Goal: Task Accomplishment & Management: Manage account settings

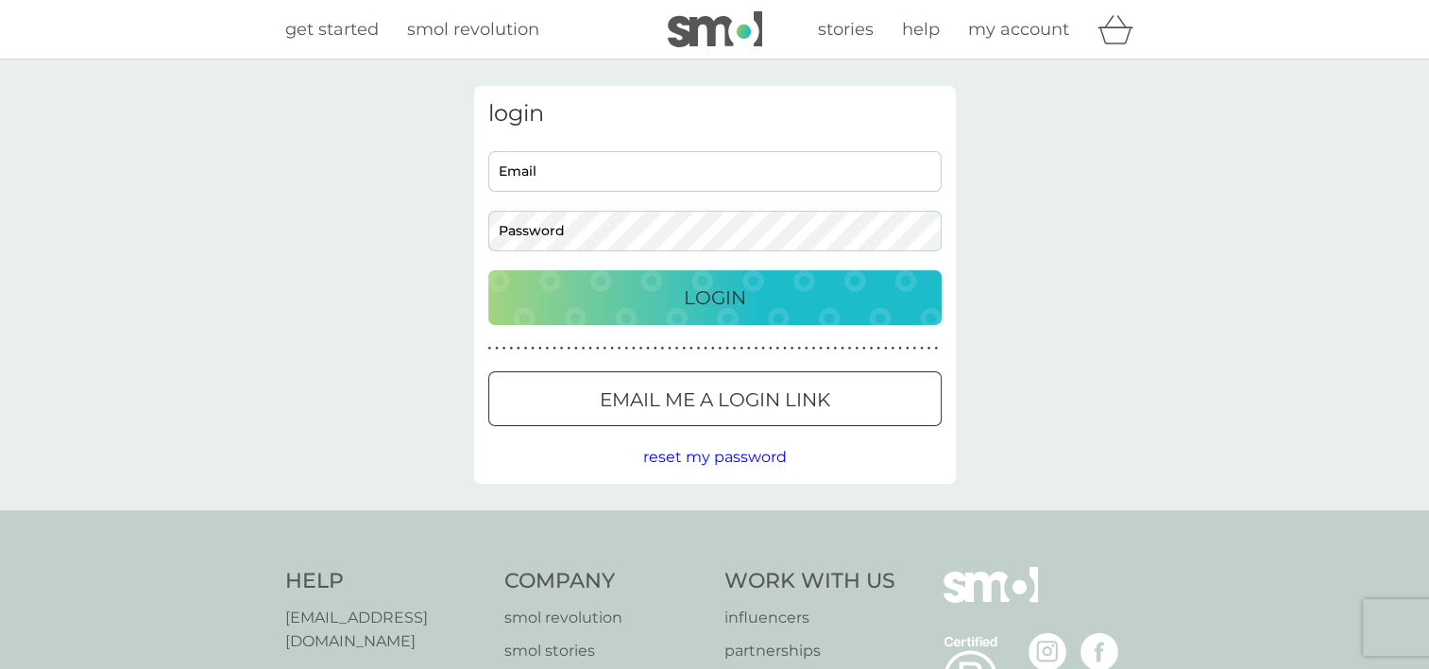
type input "coletteabinahall@gmail.com"
click at [723, 295] on p "Login" at bounding box center [715, 297] width 62 height 30
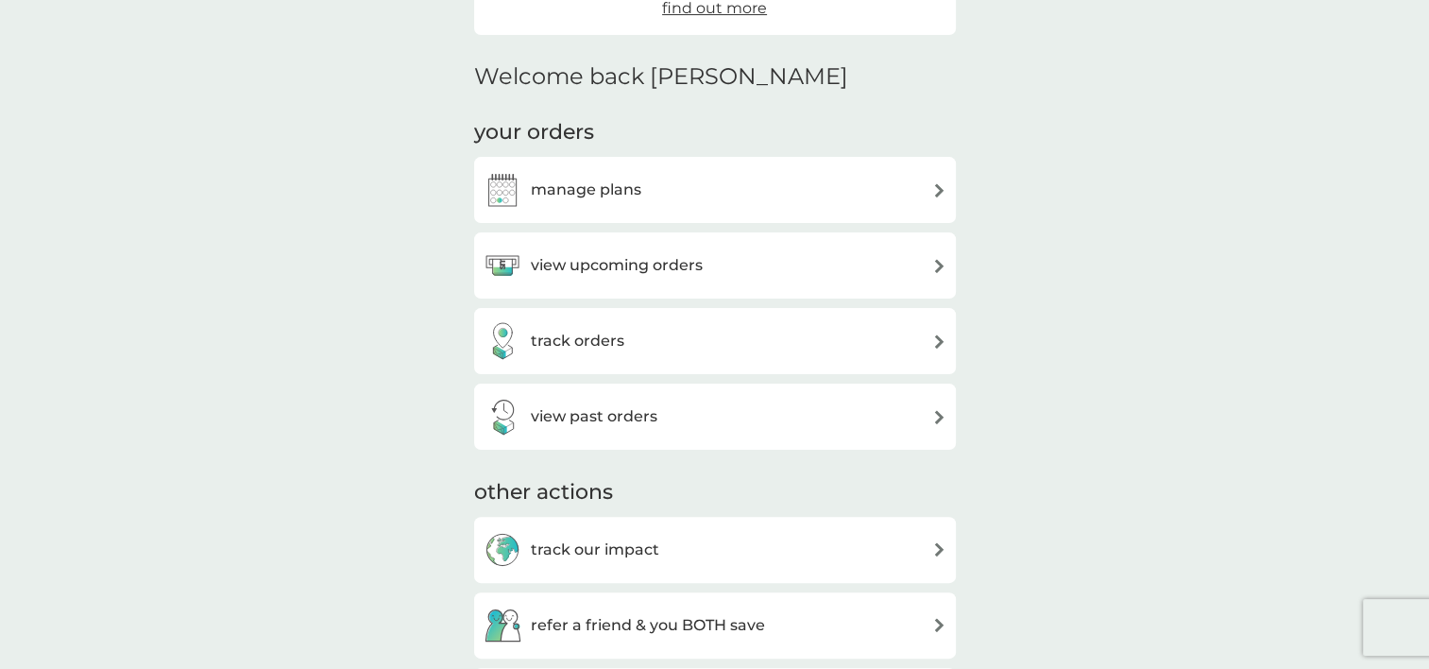
scroll to position [387, 0]
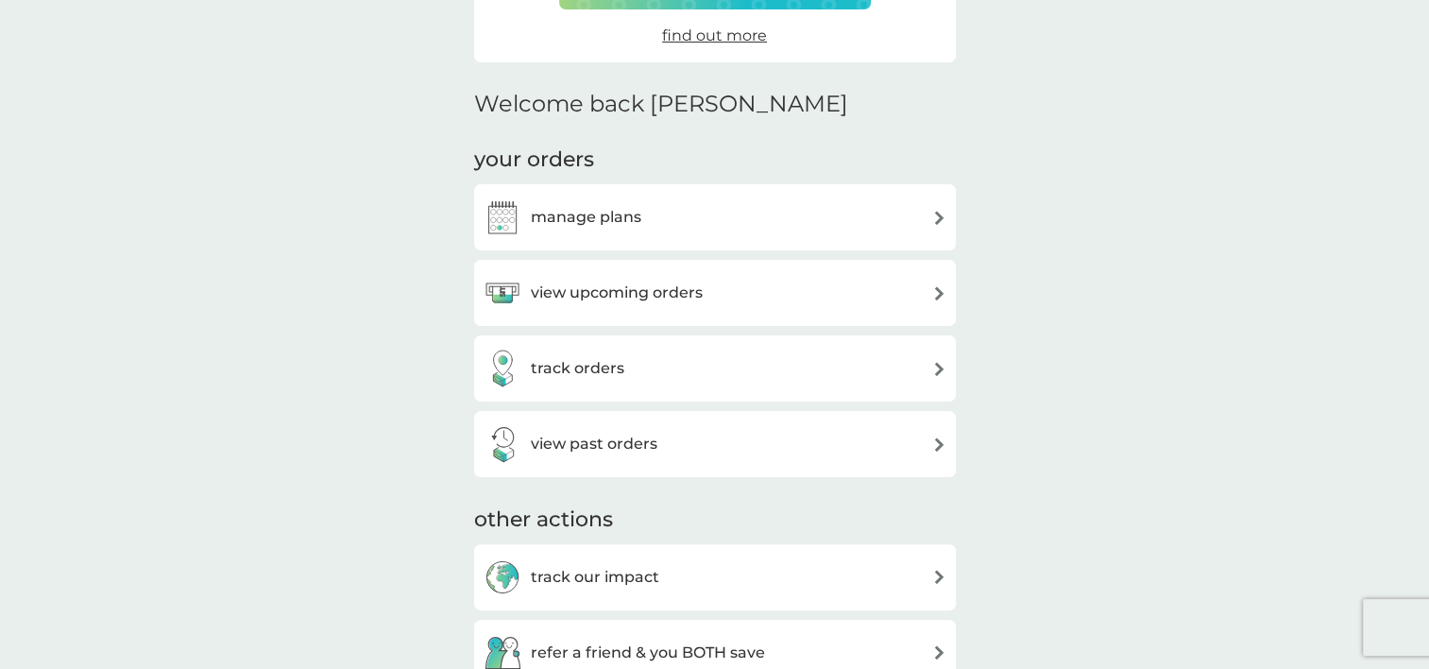
click at [621, 214] on h3 "manage plans" at bounding box center [586, 217] width 111 height 25
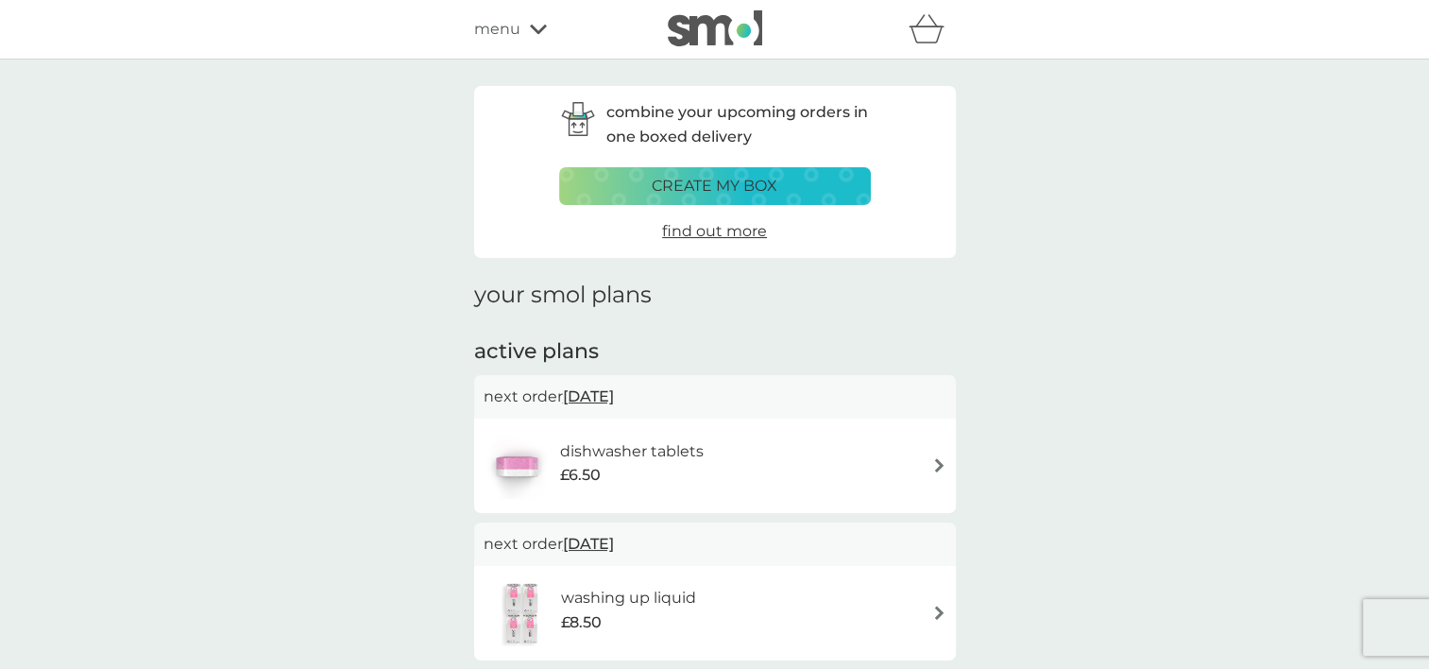
click at [595, 394] on span "[DATE]" at bounding box center [588, 396] width 51 height 37
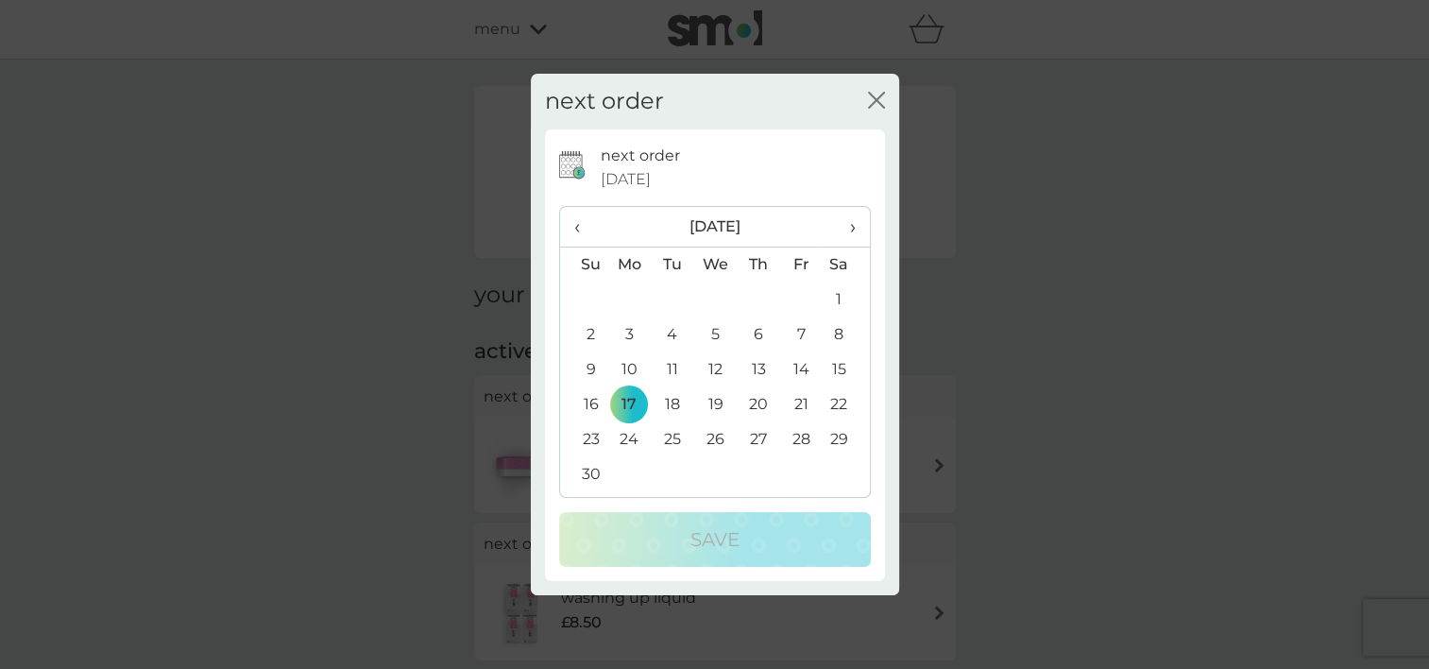
click at [845, 226] on span "›" at bounding box center [845, 227] width 19 height 40
click at [627, 333] on td "8" at bounding box center [629, 334] width 43 height 35
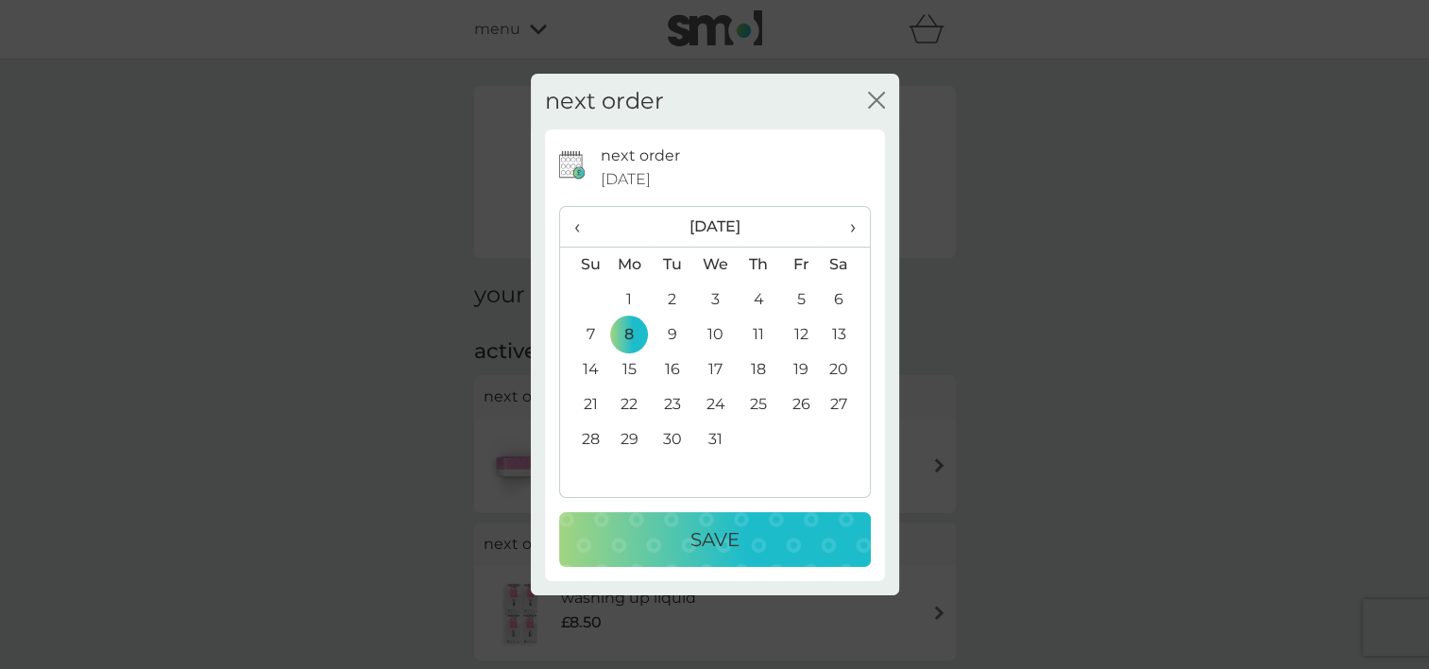
click at [575, 227] on span "‹" at bounding box center [584, 227] width 20 height 40
click at [758, 436] on td "27" at bounding box center [758, 439] width 43 height 35
click at [727, 535] on p "Save" at bounding box center [715, 539] width 49 height 30
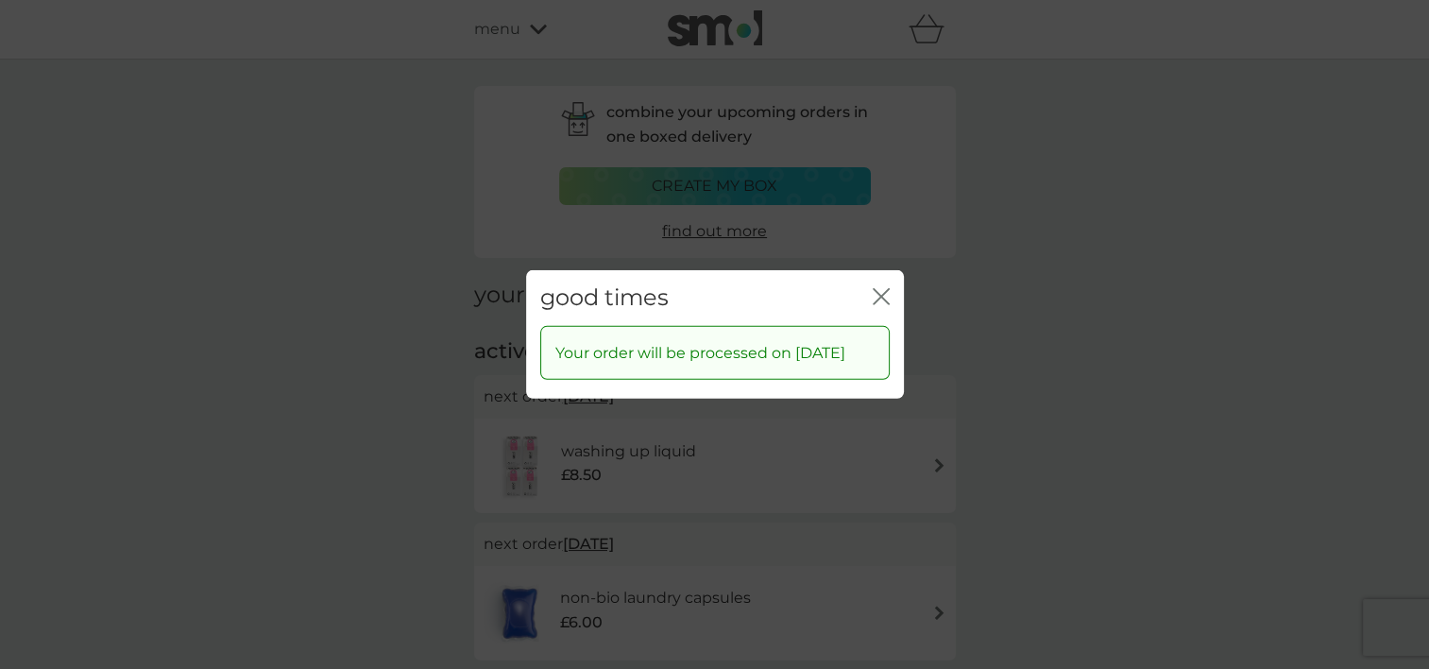
click at [880, 288] on icon "close" at bounding box center [881, 296] width 17 height 17
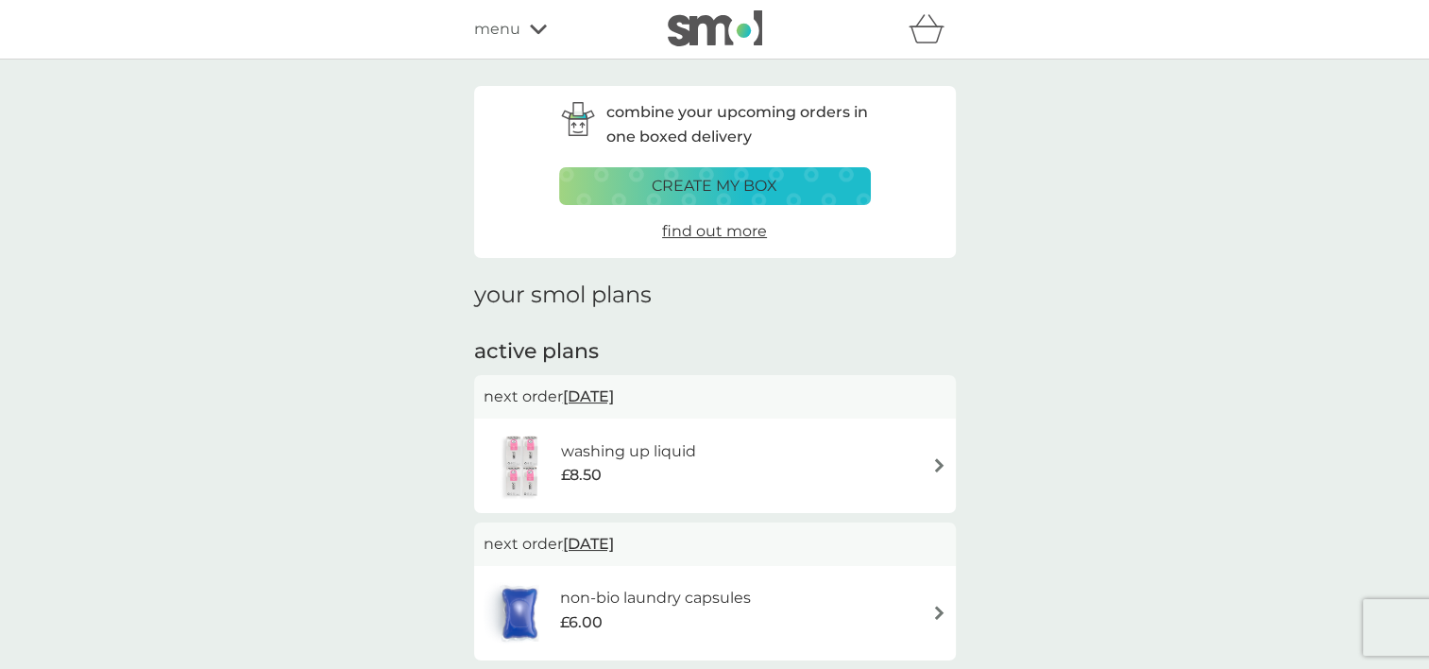
click at [614, 538] on span "[DATE]" at bounding box center [588, 543] width 51 height 37
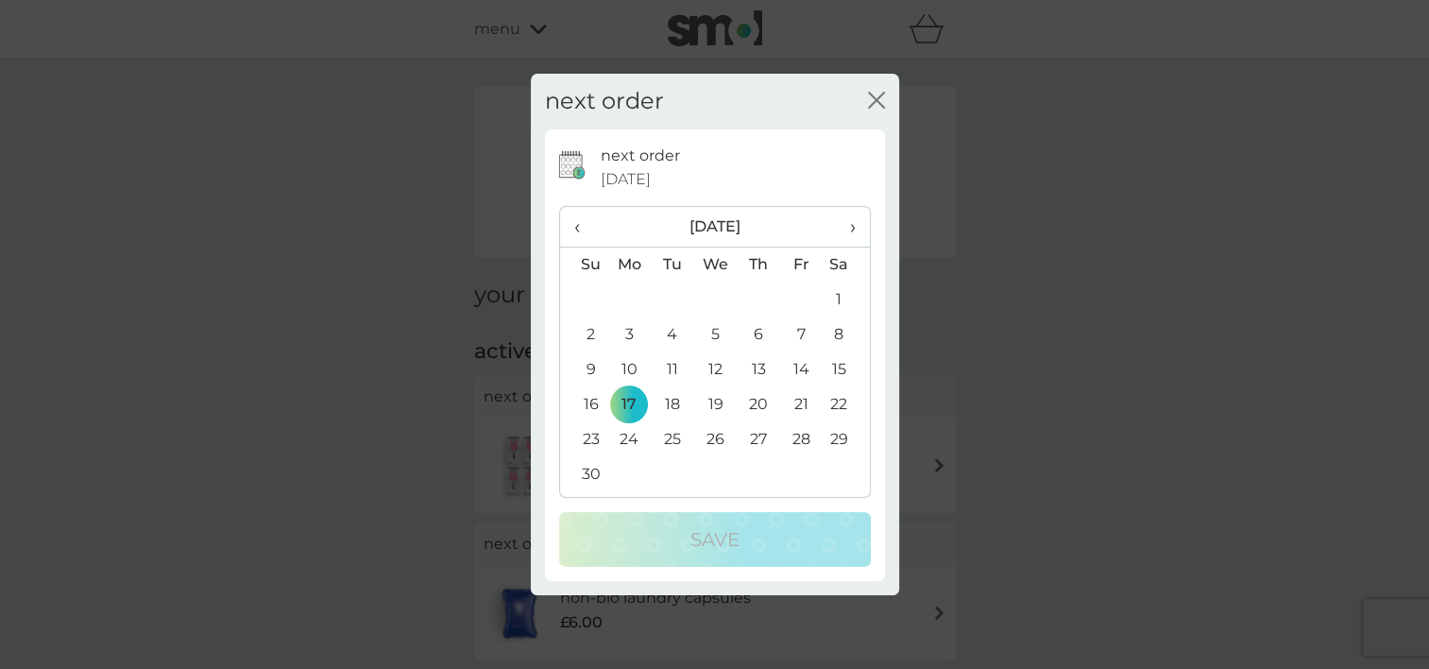
click at [759, 434] on td "27" at bounding box center [758, 439] width 43 height 35
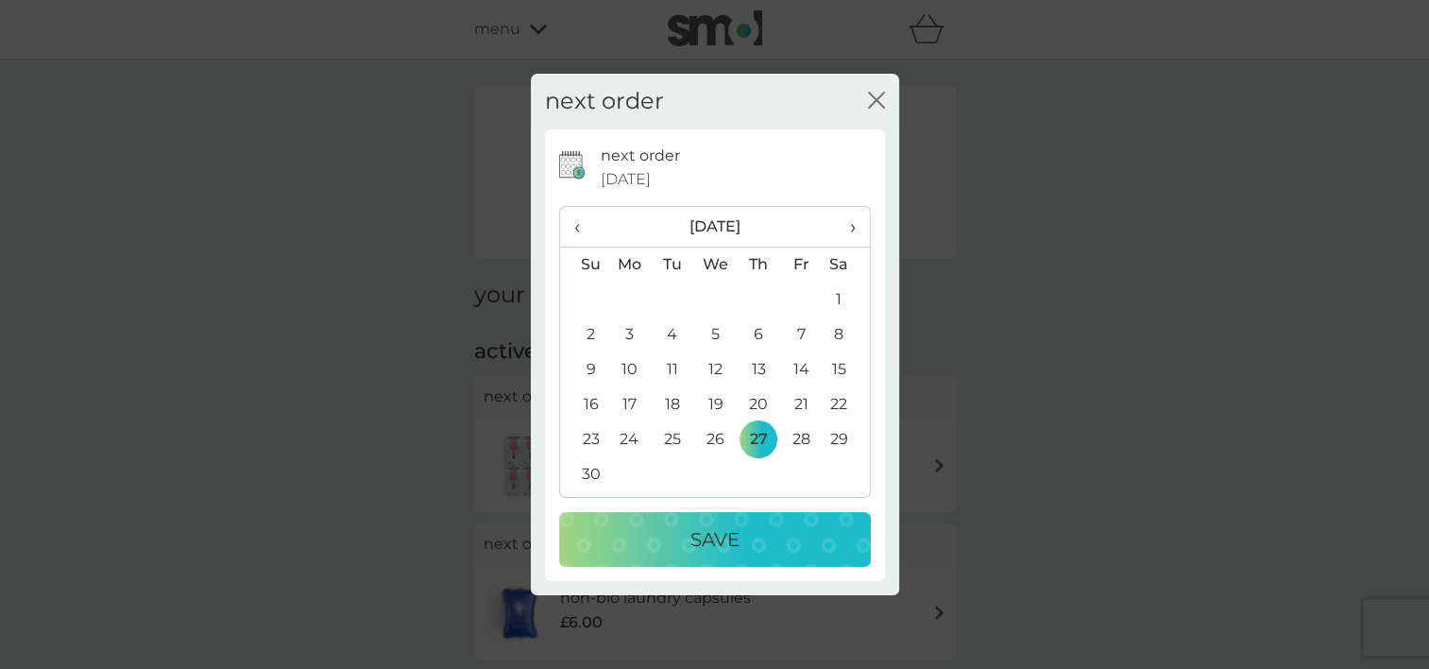
click at [720, 540] on p "Save" at bounding box center [715, 539] width 49 height 30
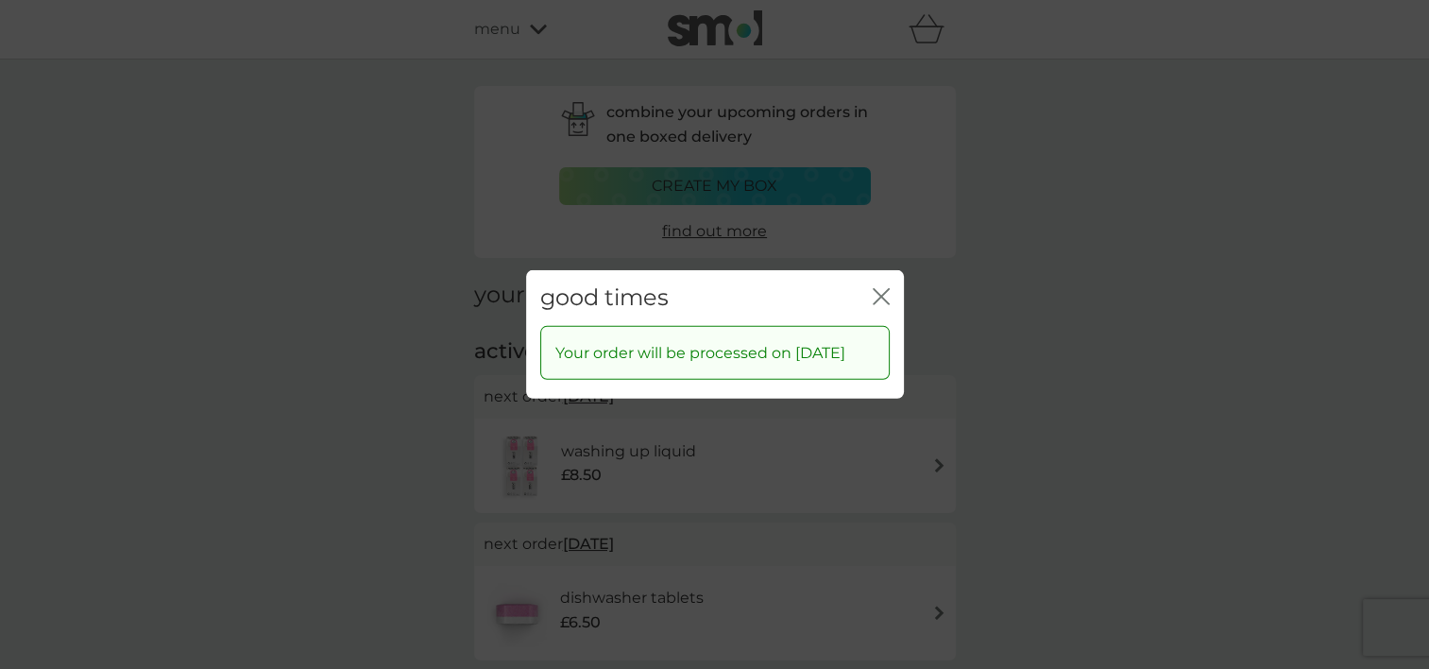
click at [879, 289] on icon "close" at bounding box center [878, 296] width 8 height 15
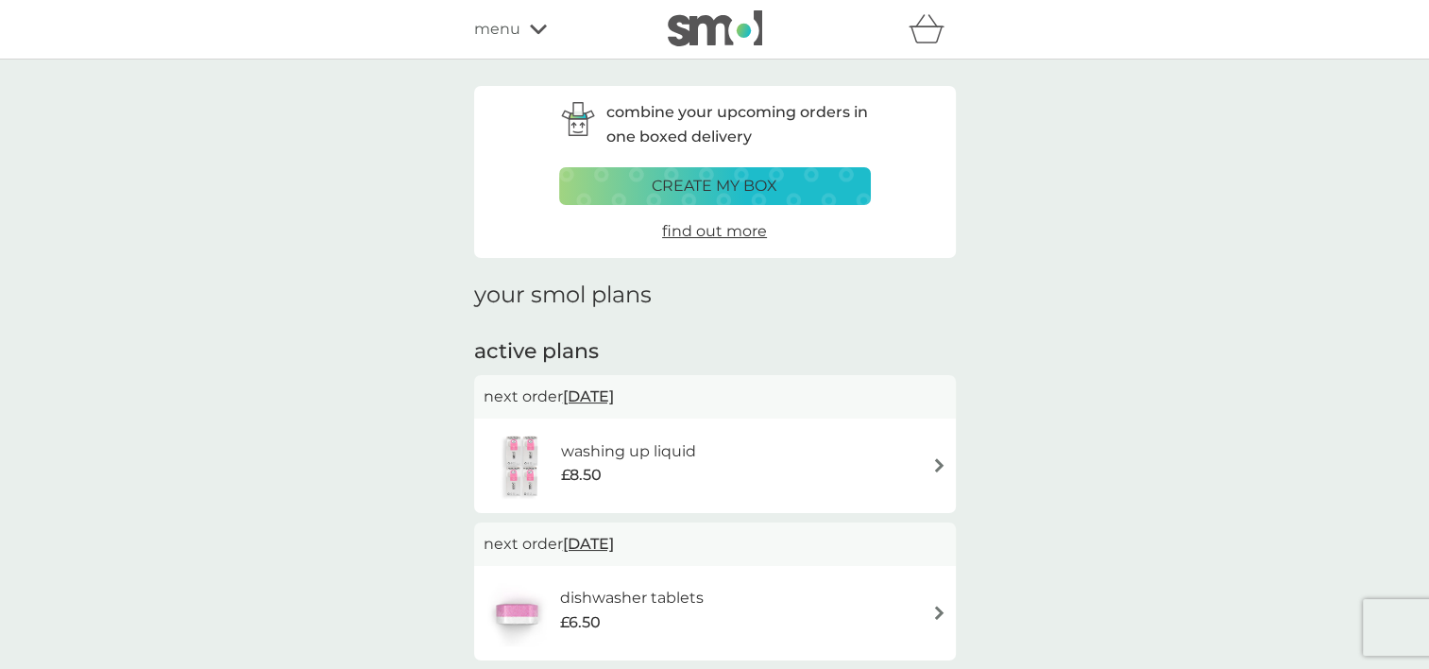
click at [614, 397] on span "[DATE]" at bounding box center [588, 396] width 51 height 37
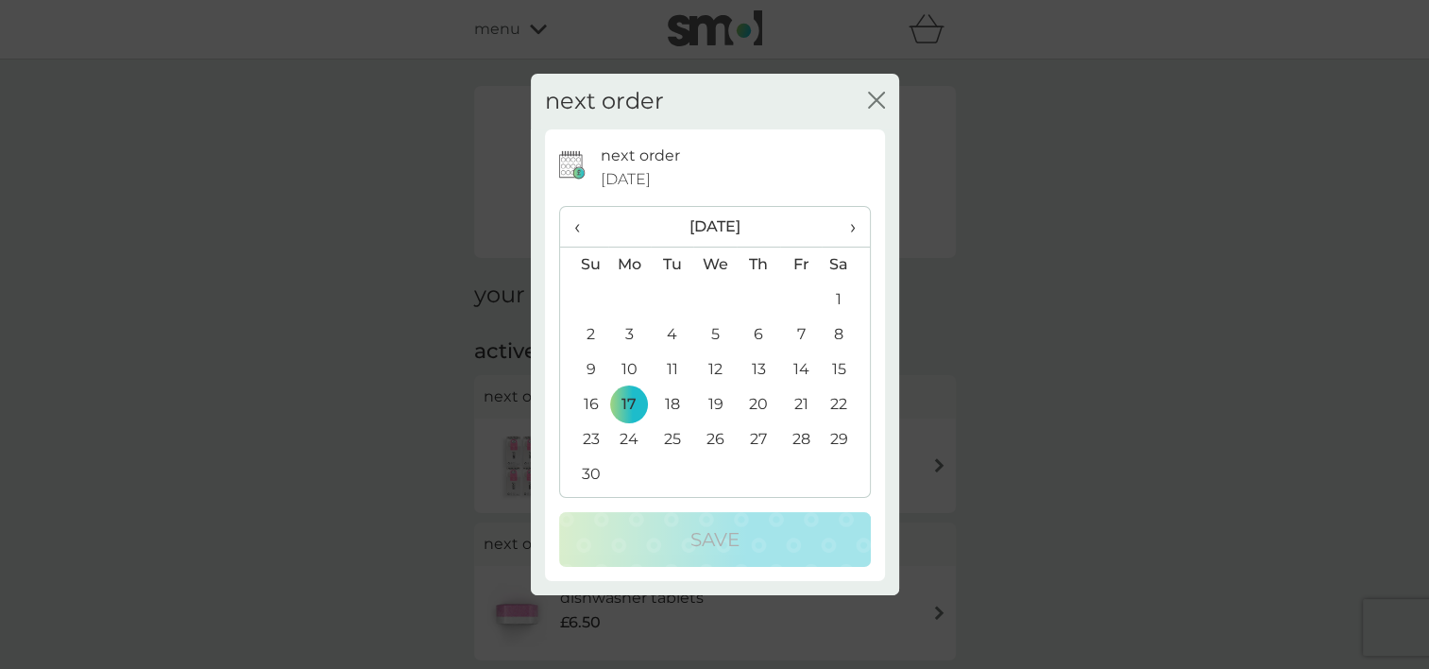
click at [754, 436] on td "27" at bounding box center [758, 439] width 43 height 35
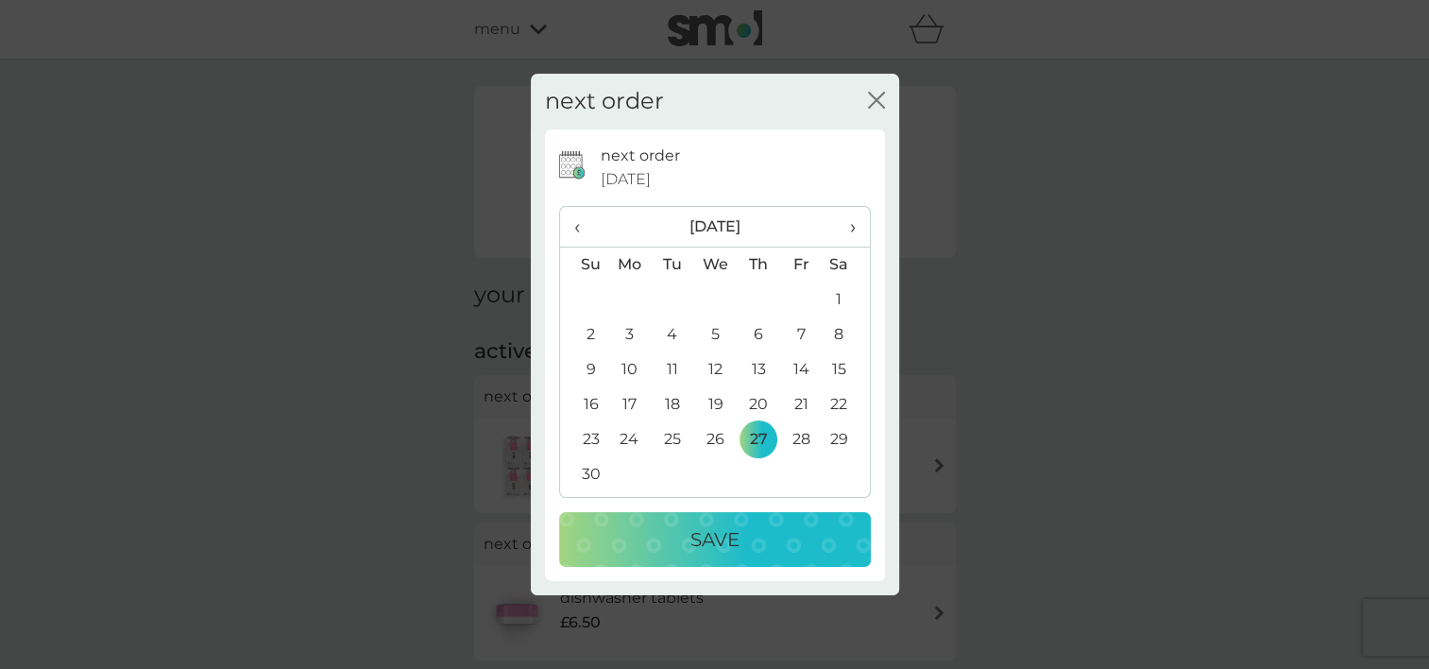
click at [740, 529] on div "Save" at bounding box center [715, 539] width 274 height 30
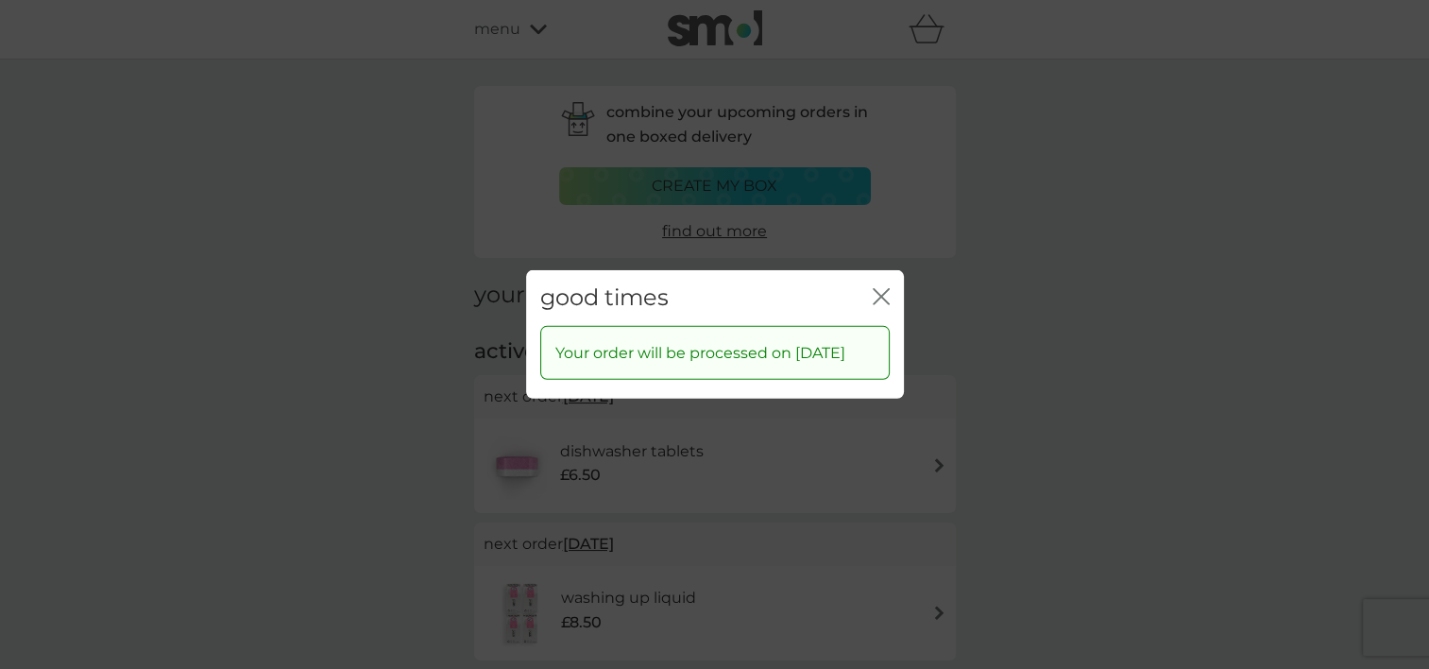
click at [879, 289] on icon "close" at bounding box center [878, 296] width 8 height 15
